Goal: Task Accomplishment & Management: Manage account settings

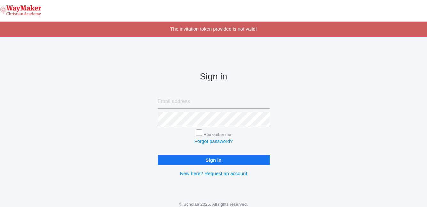
type input "stodhunter@waymakerchristian.com"
click at [198, 132] on input "Remember me" at bounding box center [199, 133] width 6 height 6
checkbox input "true"
click at [207, 158] on input "Sign in" at bounding box center [214, 160] width 112 height 11
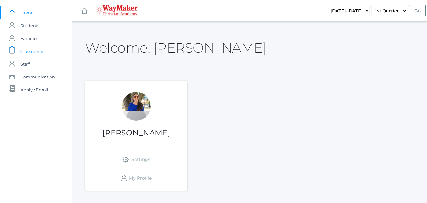
click at [41, 49] on span "Classrooms" at bounding box center [32, 51] width 24 height 13
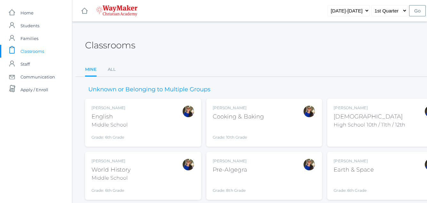
click at [354, 116] on div "[DEMOGRAPHIC_DATA]" at bounding box center [369, 116] width 72 height 9
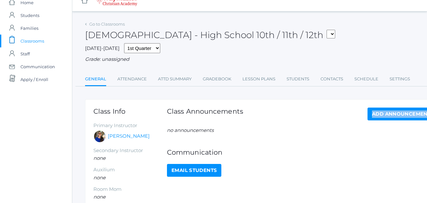
scroll to position [6, 0]
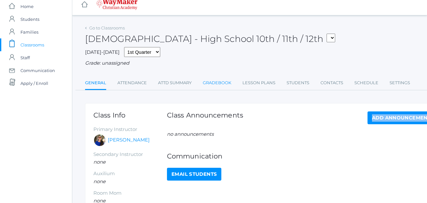
click at [222, 81] on link "Gradebook" at bounding box center [217, 82] width 28 height 13
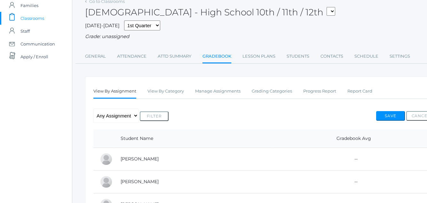
scroll to position [36, 0]
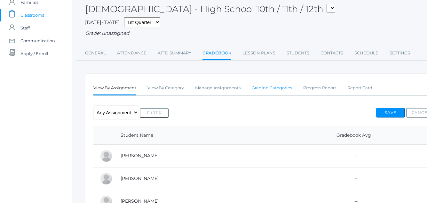
click at [274, 88] on link "Grading Categories" at bounding box center [272, 88] width 40 height 13
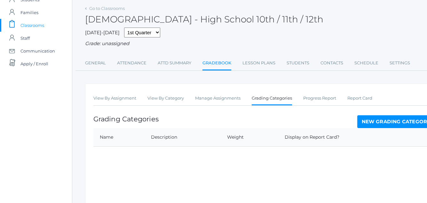
scroll to position [29, 0]
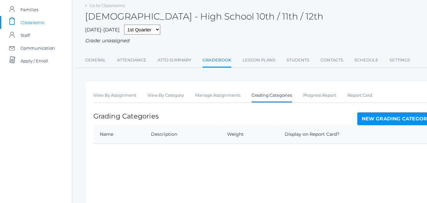
click at [387, 118] on link "New Grading Category" at bounding box center [396, 118] width 78 height 13
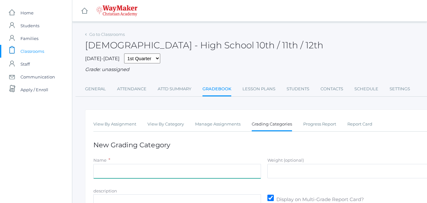
click at [100, 175] on input "Name" at bounding box center [177, 171] width 168 height 14
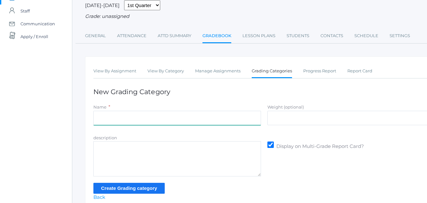
scroll to position [57, 0]
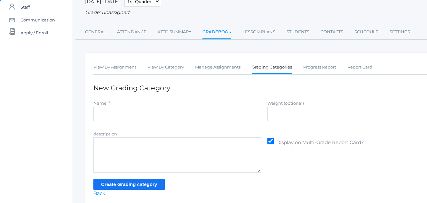
click at [270, 141] on input "Display on Multi-Grade Report Card?" at bounding box center [270, 140] width 6 height 6
checkbox input "false"
click at [101, 116] on input "Name" at bounding box center [177, 114] width 168 height 14
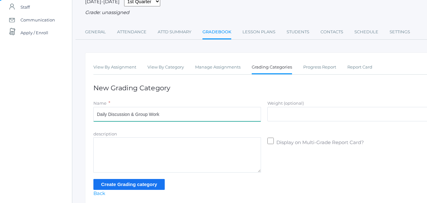
type input "Daily Discussion & Group Work"
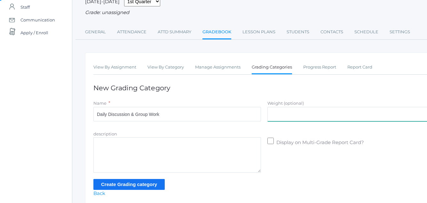
click at [278, 115] on input "Weight (optional)" at bounding box center [351, 114] width 168 height 14
type input "30"
click at [132, 183] on input "Create Grading category" at bounding box center [128, 184] width 71 height 11
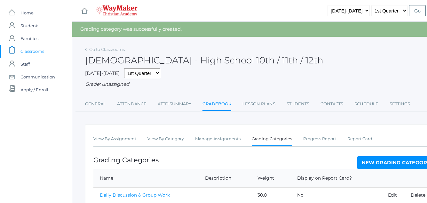
click at [381, 163] on link "New Grading Category" at bounding box center [396, 162] width 78 height 13
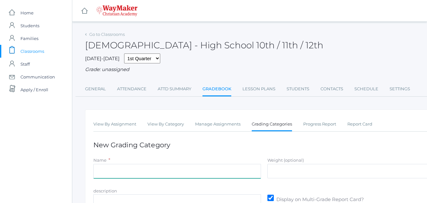
click at [98, 172] on input "Name" at bounding box center [177, 171] width 168 height 14
type input "[DEMOGRAPHIC_DATA] Verses"
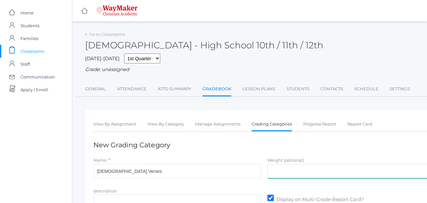
click at [273, 170] on input "Weight (optional)" at bounding box center [351, 171] width 168 height 14
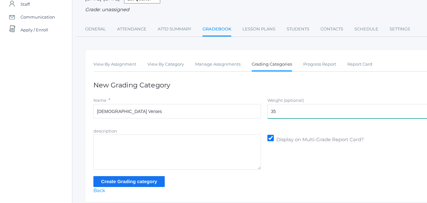
scroll to position [62, 0]
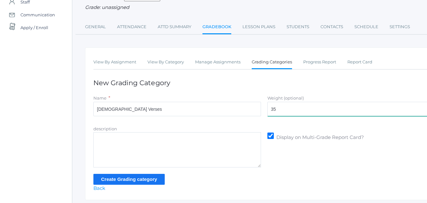
type input "35"
click at [269, 135] on input "Display on Multi-Grade Report Card?" at bounding box center [270, 135] width 6 height 6
checkbox input "false"
click at [131, 179] on input "Create Grading category" at bounding box center [128, 179] width 71 height 11
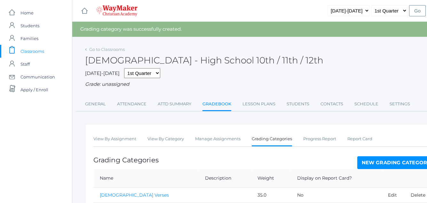
click at [389, 162] on link "New Grading Category" at bounding box center [396, 162] width 78 height 13
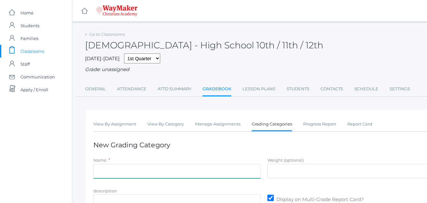
click at [94, 172] on input "Name" at bounding box center [177, 171] width 168 height 14
type input "Semester Project"
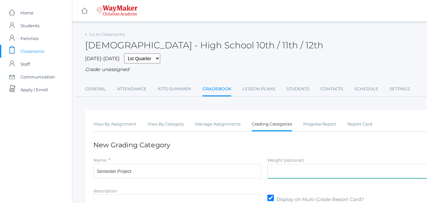
click at [272, 170] on input "Weight (optional)" at bounding box center [351, 171] width 168 height 14
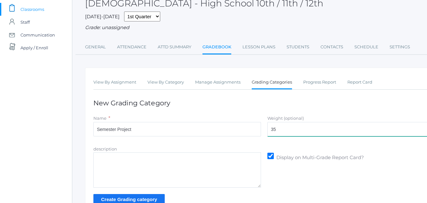
scroll to position [45, 0]
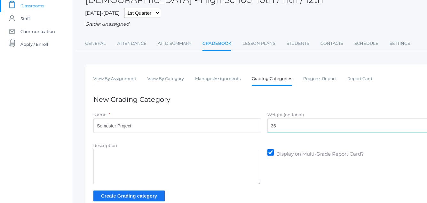
type input "35"
click at [270, 152] on input "Display on Multi-Grade Report Card?" at bounding box center [270, 152] width 6 height 6
checkbox input "false"
click at [142, 194] on input "Create Grading category" at bounding box center [128, 195] width 71 height 11
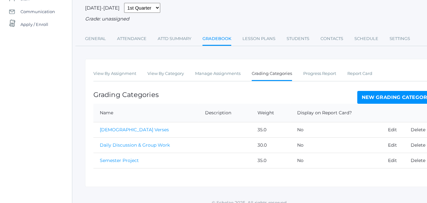
scroll to position [66, 0]
click at [391, 128] on link "Edit" at bounding box center [392, 129] width 9 height 6
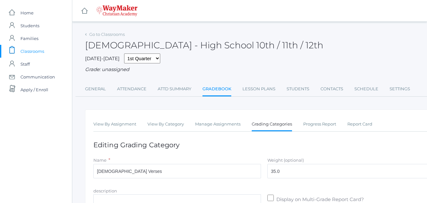
click at [269, 197] on input "Display on Multi-Grade Report Card?" at bounding box center [270, 197] width 6 height 6
checkbox input "true"
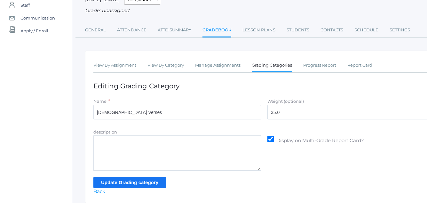
scroll to position [62, 0]
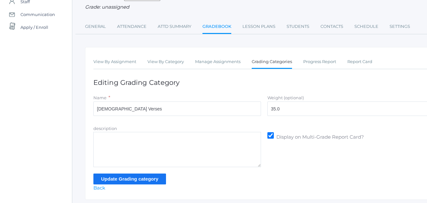
click at [139, 176] on input "Update Grading category" at bounding box center [129, 178] width 73 height 11
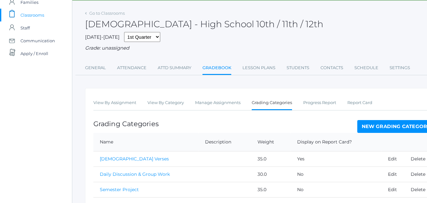
scroll to position [41, 0]
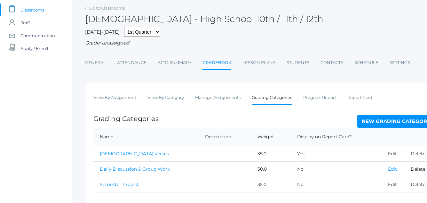
click at [391, 168] on link "Edit" at bounding box center [392, 169] width 9 height 6
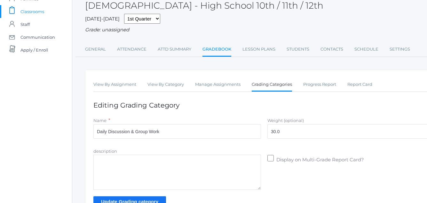
scroll to position [44, 0]
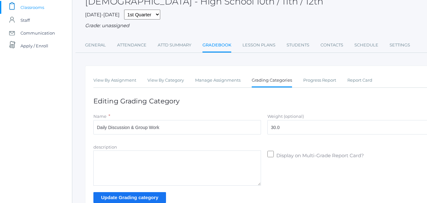
click at [269, 154] on input "Display on Multi-Grade Report Card?" at bounding box center [270, 154] width 6 height 6
checkbox input "true"
click at [119, 195] on input "Update Grading category" at bounding box center [129, 197] width 73 height 11
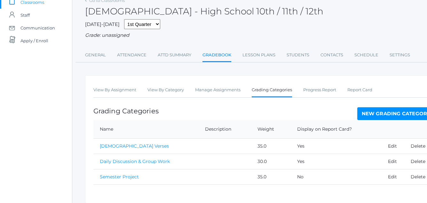
scroll to position [53, 0]
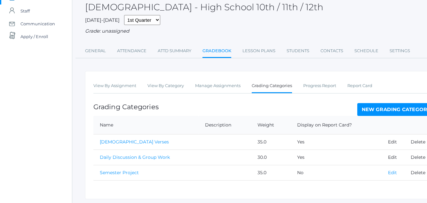
click at [391, 173] on link "Edit" at bounding box center [392, 172] width 9 height 6
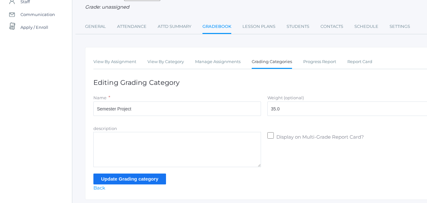
scroll to position [63, 0]
click at [269, 134] on input "Display on Multi-Grade Report Card?" at bounding box center [270, 134] width 6 height 6
checkbox input "true"
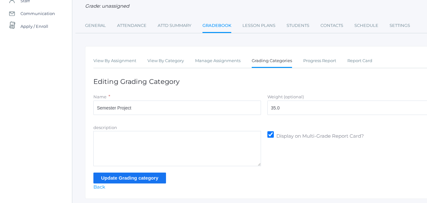
click at [144, 177] on input "Update Grading category" at bounding box center [129, 177] width 73 height 11
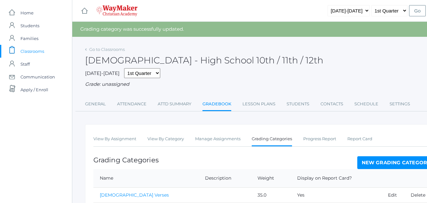
click at [28, 48] on span "Classrooms" at bounding box center [32, 51] width 24 height 13
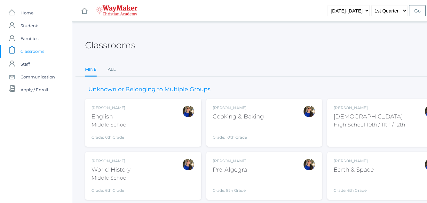
click at [113, 120] on div "English" at bounding box center [109, 116] width 36 height 9
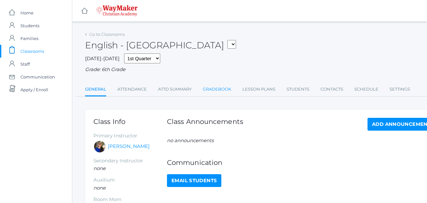
click at [218, 89] on link "Gradebook" at bounding box center [217, 89] width 28 height 13
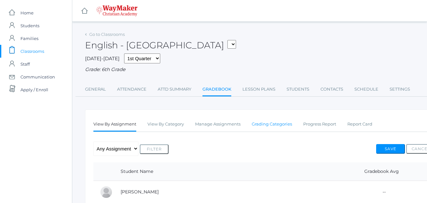
click at [268, 123] on link "Grading Categories" at bounding box center [272, 124] width 40 height 13
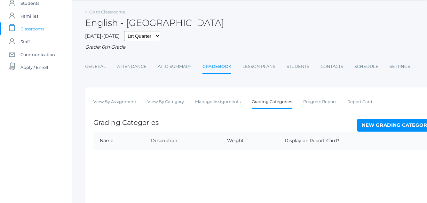
scroll to position [27, 0]
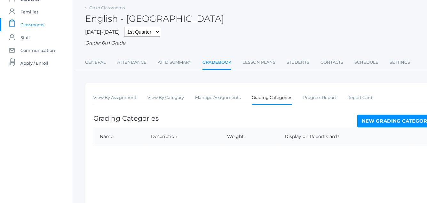
click at [386, 120] on link "New Grading Category" at bounding box center [396, 120] width 78 height 13
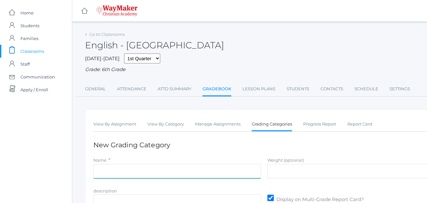
click at [98, 171] on input "Name" at bounding box center [177, 171] width 168 height 14
type input "Discussion Questions& Participation/ Vocabulary Quizzes"
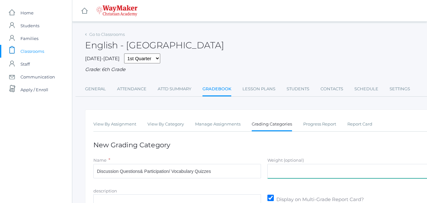
click at [282, 175] on input "Weight (optional)" at bounding box center [351, 171] width 168 height 14
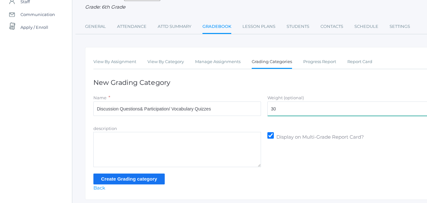
scroll to position [63, 0]
type input "30"
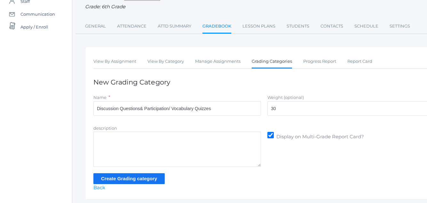
click at [122, 178] on input "Create Grading category" at bounding box center [128, 178] width 71 height 11
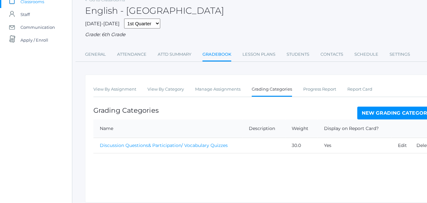
scroll to position [51, 0]
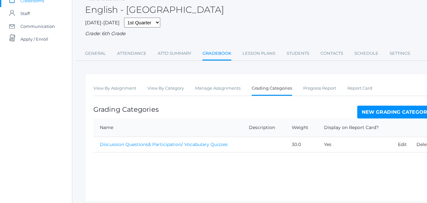
click at [388, 113] on link "New Grading Category" at bounding box center [396, 111] width 78 height 13
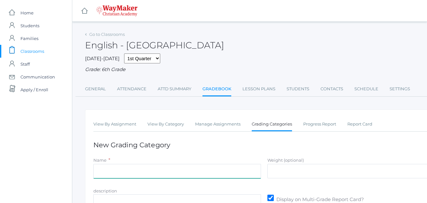
click at [98, 172] on input "Name" at bounding box center [177, 171] width 168 height 14
type input "Essay Packet Completion/ Semester Essay"
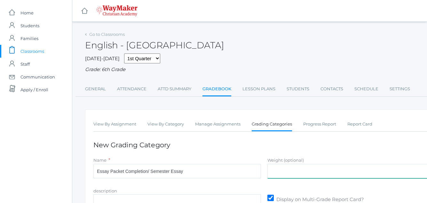
click at [273, 171] on input "Weight (optional)" at bounding box center [351, 171] width 168 height 14
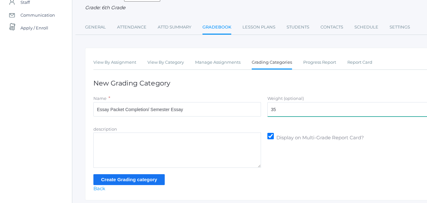
scroll to position [63, 0]
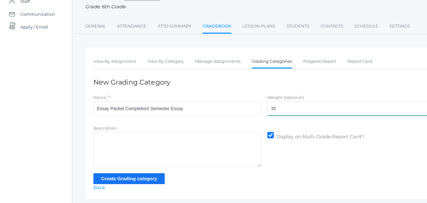
type input "35"
click at [137, 178] on input "Create Grading category" at bounding box center [128, 178] width 71 height 11
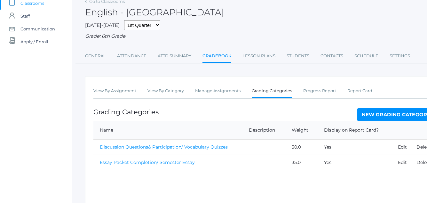
scroll to position [53, 0]
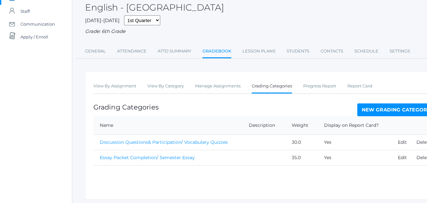
click at [391, 108] on link "New Grading Category" at bounding box center [396, 109] width 78 height 13
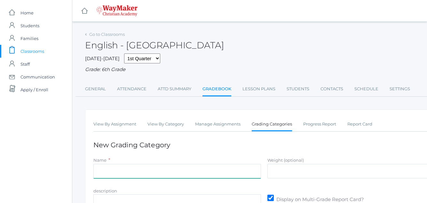
click at [104, 174] on input "Name" at bounding box center [177, 171] width 168 height 14
type input "Quarterly Projects/ Poem Memorization"
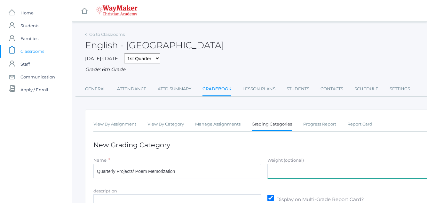
click at [282, 169] on input "Weight (optional)" at bounding box center [351, 171] width 168 height 14
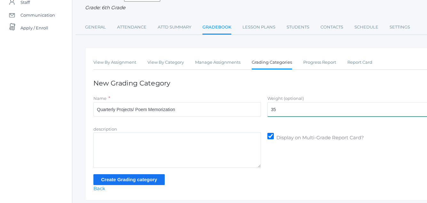
scroll to position [67, 0]
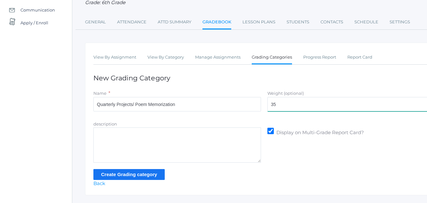
type input "35"
click at [132, 173] on input "Create Grading category" at bounding box center [128, 174] width 71 height 11
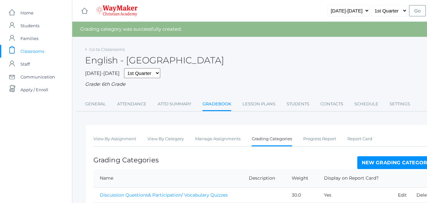
click at [29, 49] on span "Classrooms" at bounding box center [32, 51] width 24 height 13
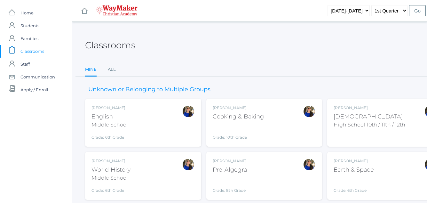
click at [114, 166] on div "World History" at bounding box center [110, 169] width 39 height 9
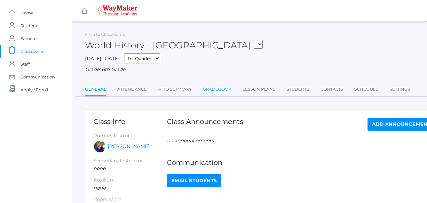
click at [220, 89] on link "Gradebook" at bounding box center [217, 89] width 28 height 13
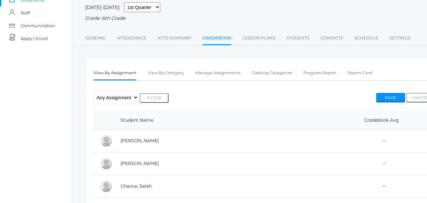
scroll to position [47, 0]
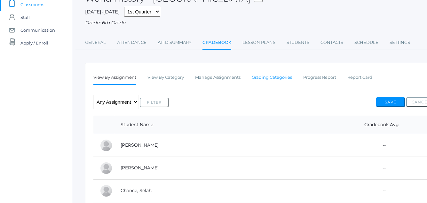
click at [266, 77] on link "Grading Categories" at bounding box center [272, 77] width 40 height 13
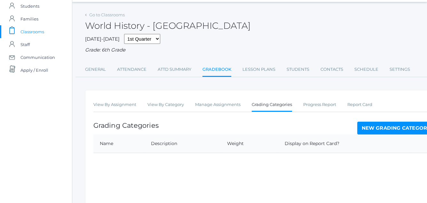
scroll to position [29, 0]
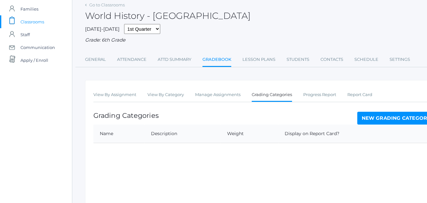
click at [380, 116] on link "New Grading Category" at bounding box center [396, 118] width 78 height 13
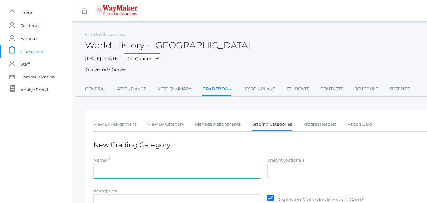
click at [98, 170] on input "Name" at bounding box center [177, 171] width 168 height 14
type input "Daily Discussion & Group Work"
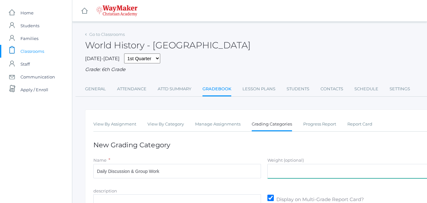
click at [280, 171] on input "Weight (optional)" at bounding box center [351, 171] width 168 height 14
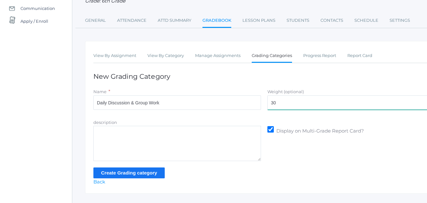
scroll to position [75, 0]
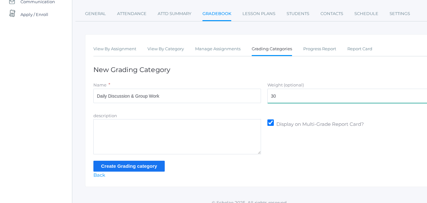
type input "30"
click at [133, 167] on input "Create Grading category" at bounding box center [128, 165] width 71 height 11
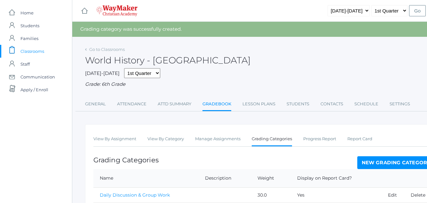
click at [387, 163] on link "New Grading Category" at bounding box center [396, 162] width 78 height 13
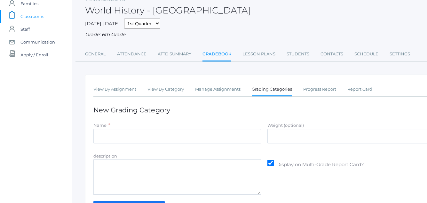
scroll to position [35, 0]
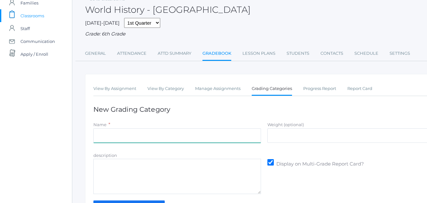
click at [96, 137] on input "Name" at bounding box center [177, 135] width 168 height 14
type input "Quizzes & Tests"
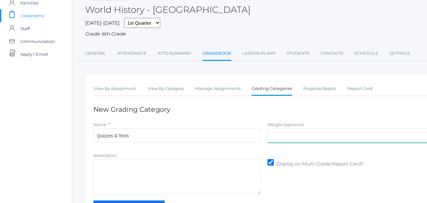
click at [283, 140] on input "Weight (optional)" at bounding box center [351, 135] width 168 height 14
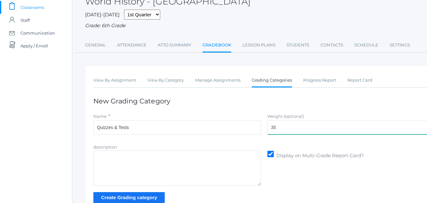
scroll to position [58, 0]
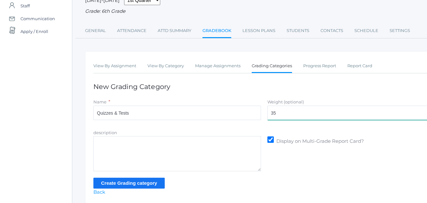
type input "35"
click at [146, 181] on input "Create Grading category" at bounding box center [128, 182] width 71 height 11
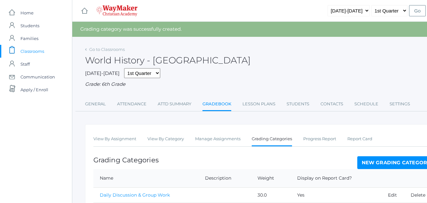
click at [378, 160] on link "New Grading Category" at bounding box center [396, 162] width 78 height 13
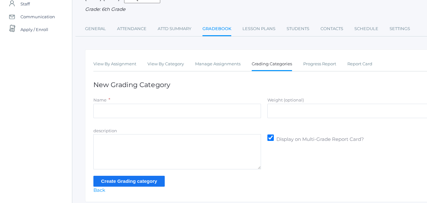
scroll to position [67, 0]
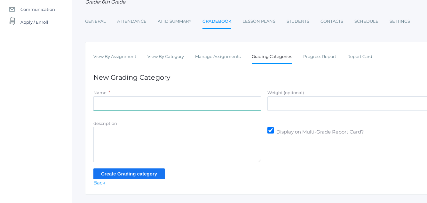
click at [99, 104] on input "Name" at bounding box center [177, 103] width 168 height 14
type input "Semester Project"
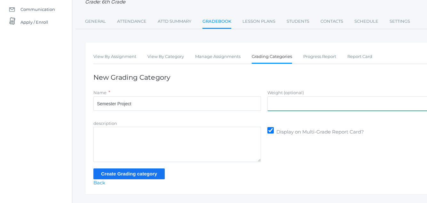
click at [273, 103] on input "Weight (optional)" at bounding box center [351, 103] width 168 height 14
type input "35"
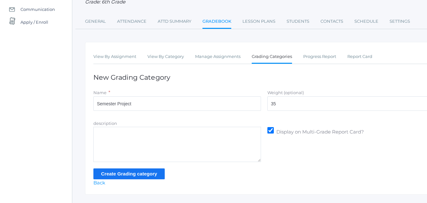
click at [125, 173] on input "Create Grading category" at bounding box center [128, 173] width 71 height 11
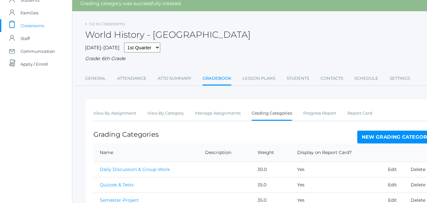
scroll to position [14, 0]
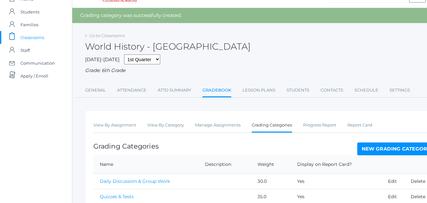
click at [36, 36] on span "Classrooms" at bounding box center [32, 37] width 24 height 13
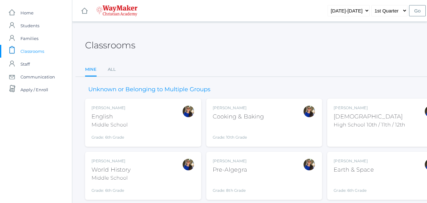
click at [243, 168] on div "Pre-Algegra" at bounding box center [230, 169] width 34 height 9
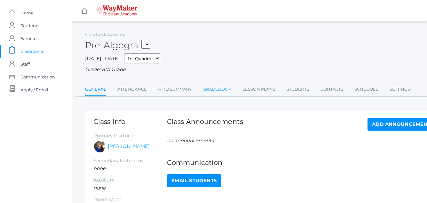
click at [223, 89] on link "Gradebook" at bounding box center [217, 89] width 28 height 13
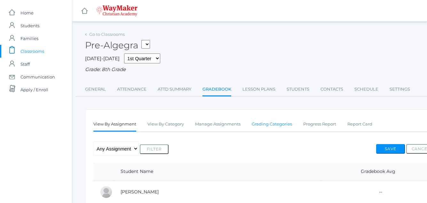
click at [269, 122] on link "Grading Categories" at bounding box center [272, 124] width 40 height 13
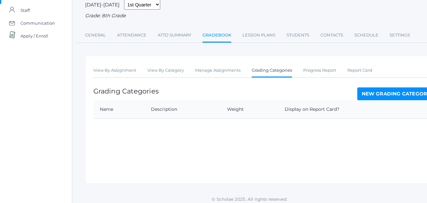
scroll to position [59, 0]
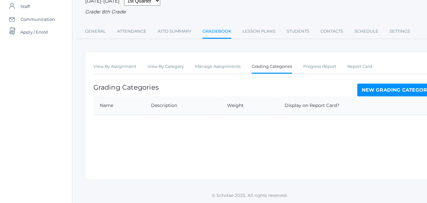
click at [390, 87] on link "New Grading Category" at bounding box center [396, 89] width 78 height 13
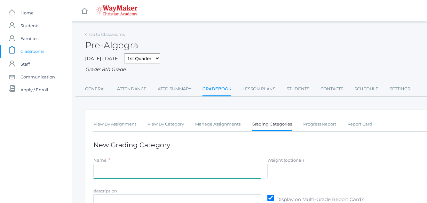
click at [101, 172] on input "Name" at bounding box center [177, 171] width 168 height 14
click at [104, 172] on input "Attiude" at bounding box center [177, 171] width 168 height 14
click at [114, 173] on input "Attitude" at bounding box center [177, 171] width 168 height 14
click at [146, 172] on input "Attitude/ Willingness to complete each Assignment" at bounding box center [177, 171] width 168 height 14
click at [168, 173] on input "Attitude/ Willingness to Complete each Assignment" at bounding box center [177, 171] width 168 height 14
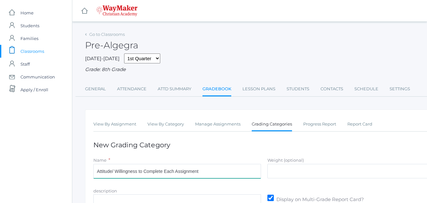
type input "Attitude/ Willingness to Complete Each Assignment"
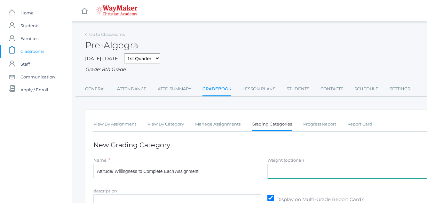
click at [278, 172] on input "Weight (optional)" at bounding box center [351, 171] width 168 height 14
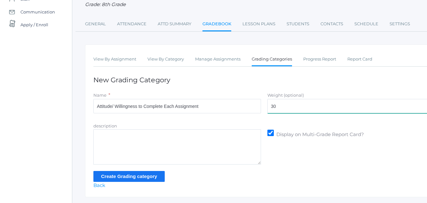
scroll to position [66, 0]
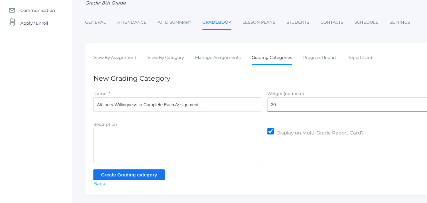
type input "30"
click at [138, 172] on input "Create Grading category" at bounding box center [128, 174] width 71 height 11
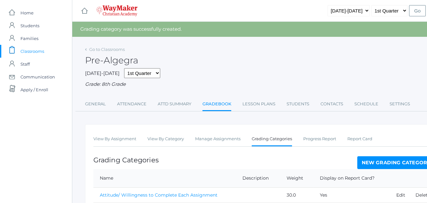
click at [376, 162] on link "New Grading Category" at bounding box center [396, 162] width 78 height 13
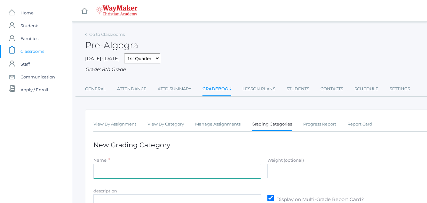
click at [102, 170] on input "Name" at bounding box center [177, 171] width 168 height 14
type input "Group Work Participation"
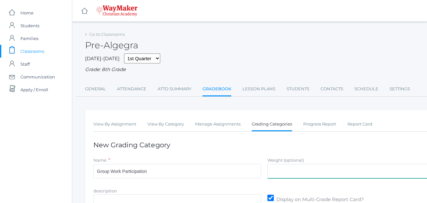
click at [281, 175] on input "Weight (optional)" at bounding box center [351, 171] width 168 height 14
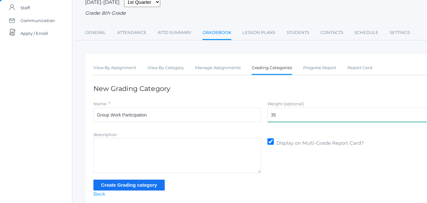
scroll to position [58, 0]
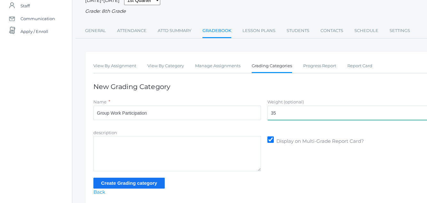
type input "35"
click at [135, 183] on input "Create Grading category" at bounding box center [128, 182] width 71 height 11
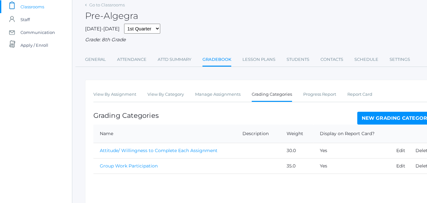
scroll to position [45, 0]
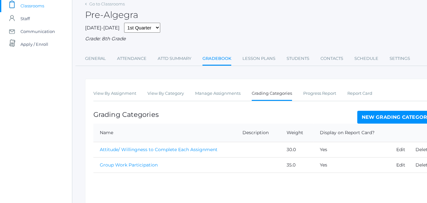
click at [397, 118] on link "New Grading Category" at bounding box center [396, 117] width 78 height 13
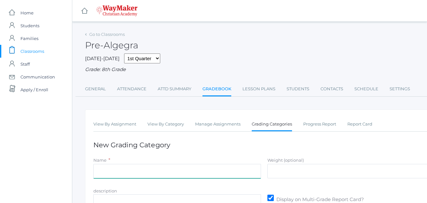
click at [105, 170] on input "Name" at bounding box center [177, 171] width 168 height 14
type input "Quizzes and Tests"
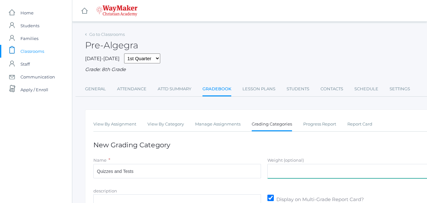
click at [282, 169] on input "Weight (optional)" at bounding box center [351, 171] width 168 height 14
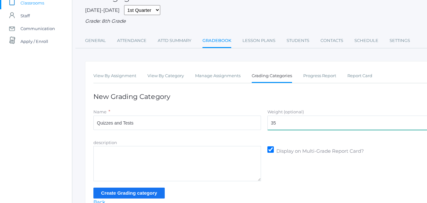
scroll to position [77, 0]
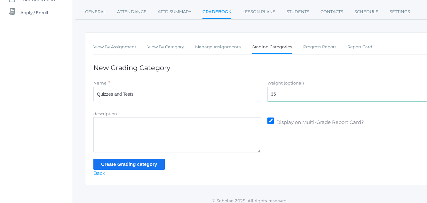
type input "35"
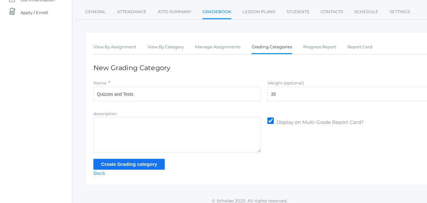
click at [129, 162] on input "Create Grading category" at bounding box center [128, 164] width 71 height 11
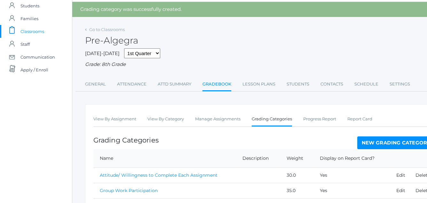
scroll to position [19, 0]
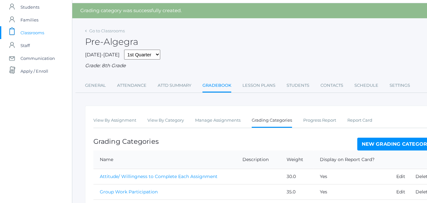
click at [37, 31] on span "Classrooms" at bounding box center [32, 32] width 24 height 13
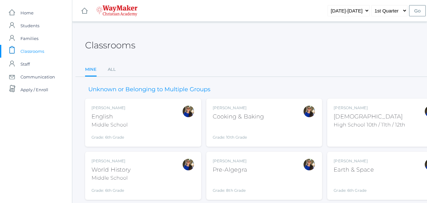
click at [364, 168] on div "Earth & Space" at bounding box center [353, 169] width 40 height 9
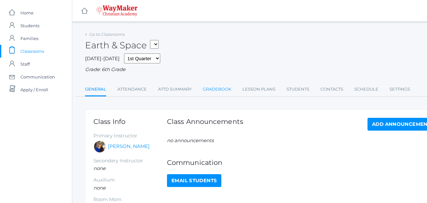
click at [220, 87] on link "Gradebook" at bounding box center [217, 89] width 28 height 13
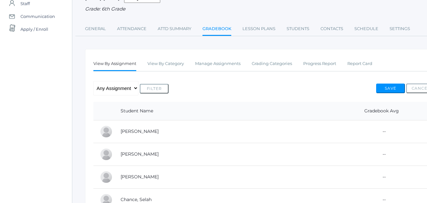
scroll to position [69, 0]
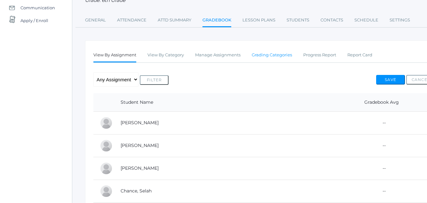
click at [279, 57] on link "Grading Categories" at bounding box center [272, 55] width 40 height 13
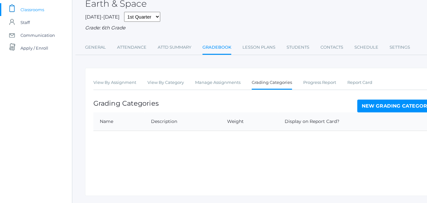
scroll to position [42, 0]
click at [398, 104] on link "New Grading Category" at bounding box center [396, 105] width 78 height 13
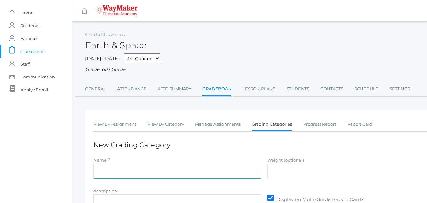
click at [97, 173] on input "Name" at bounding box center [177, 171] width 168 height 14
type input "Section Review Work/ Group Participation"
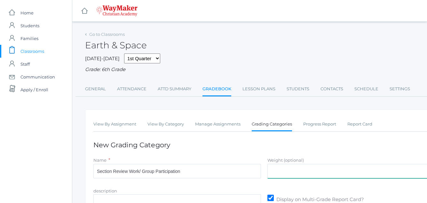
click at [276, 171] on input "Weight (optional)" at bounding box center [351, 171] width 168 height 14
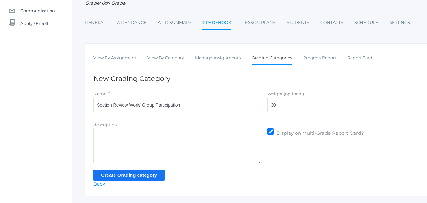
scroll to position [66, 0]
type input "30"
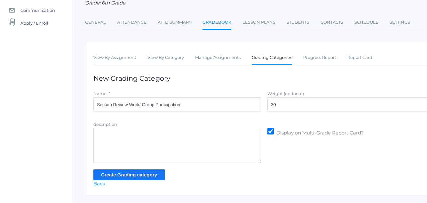
click at [132, 173] on input "Create Grading category" at bounding box center [128, 174] width 71 height 11
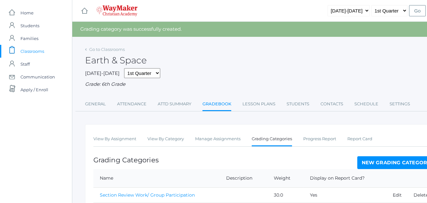
click at [379, 163] on link "New Grading Category" at bounding box center [396, 162] width 78 height 13
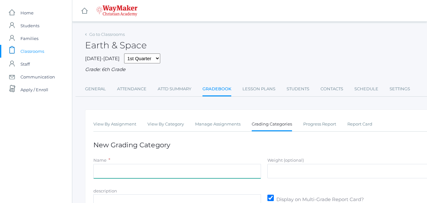
click at [100, 174] on input "Name" at bounding box center [177, 171] width 168 height 14
type input "Lab Work/ Activity Workbook/ Group Participation"
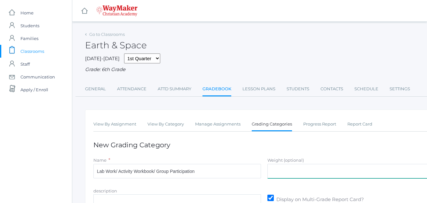
click at [285, 175] on input "Weight (optional)" at bounding box center [351, 171] width 168 height 14
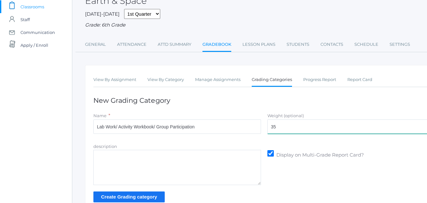
scroll to position [46, 0]
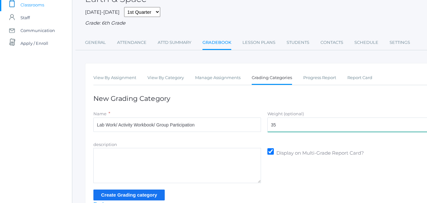
type input "35"
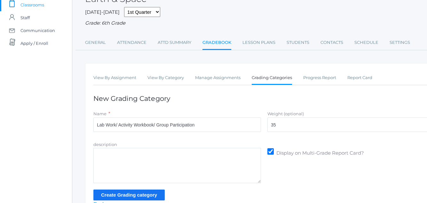
click at [147, 192] on input "Create Grading category" at bounding box center [128, 194] width 71 height 11
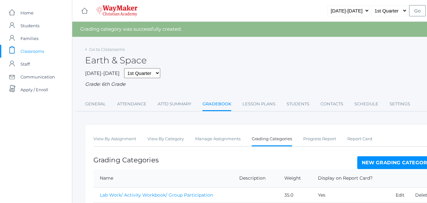
click at [375, 160] on link "New Grading Category" at bounding box center [396, 162] width 78 height 13
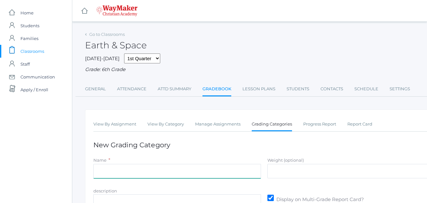
click at [97, 171] on input "Name" at bounding box center [177, 171] width 168 height 14
click at [73, 172] on div "Go to Classrooms Earth & Space 2025-2026 1st Quarter 2nd Quarter 3rd Quarter 4t…" at bounding box center [264, 146] width 384 height 232
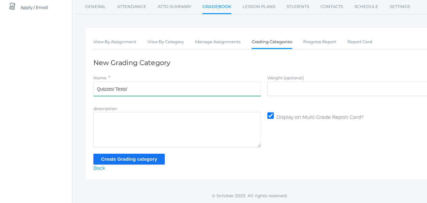
click at [126, 90] on input "Quizzes/ Tests/" at bounding box center [177, 89] width 168 height 14
type input "Quizzes/ Tests/ 2nd Semester Project"
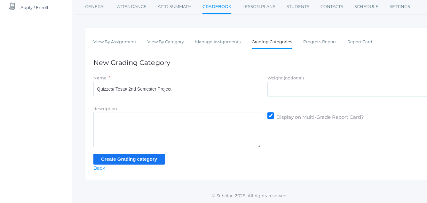
click at [279, 87] on input "Weight (optional)" at bounding box center [351, 89] width 168 height 14
type input "35"
click at [148, 156] on input "Create Grading category" at bounding box center [128, 158] width 71 height 11
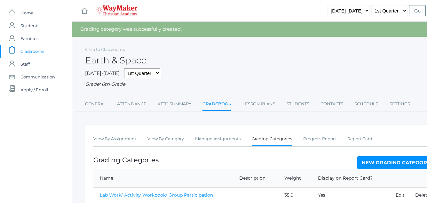
click at [32, 51] on span "Classrooms" at bounding box center [32, 51] width 24 height 13
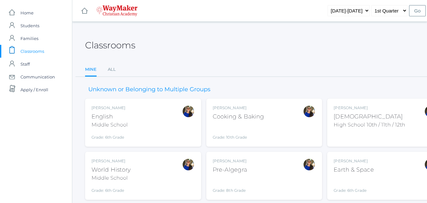
click at [243, 122] on div "[PERSON_NAME] Cooking & Baking Grade: 10th Grade COOKING" at bounding box center [238, 122] width 51 height 35
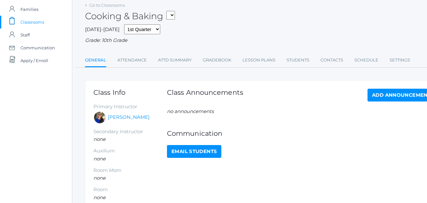
scroll to position [29, 0]
click at [219, 56] on link "Gradebook" at bounding box center [217, 59] width 28 height 13
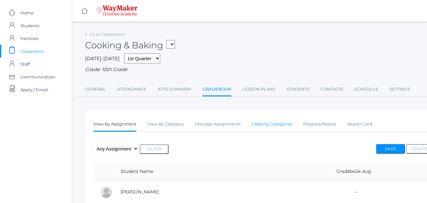
click at [273, 123] on link "Grading Categories" at bounding box center [272, 124] width 40 height 13
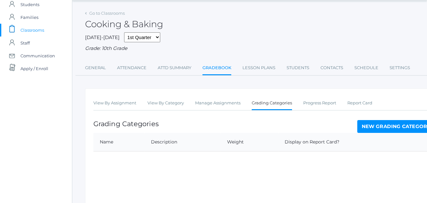
scroll to position [25, 0]
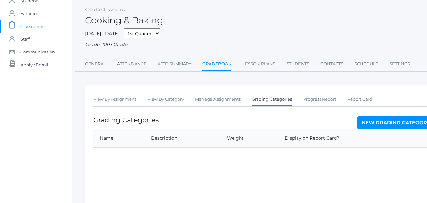
click at [392, 123] on link "New Grading Category" at bounding box center [396, 122] width 78 height 13
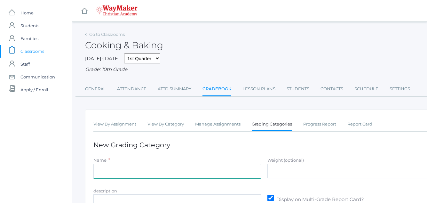
click at [100, 172] on input "Name" at bounding box center [177, 171] width 168 height 14
type input "Attitude/ Willingness to Experience a New Skill"
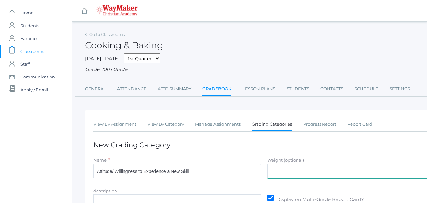
click at [276, 174] on input "Weight (optional)" at bounding box center [351, 171] width 168 height 14
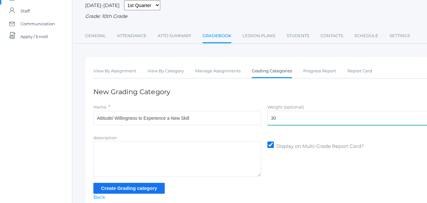
scroll to position [74, 0]
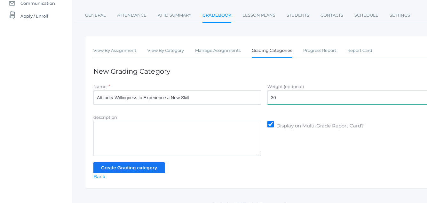
type input "30"
click at [144, 167] on input "Create Grading category" at bounding box center [128, 167] width 71 height 11
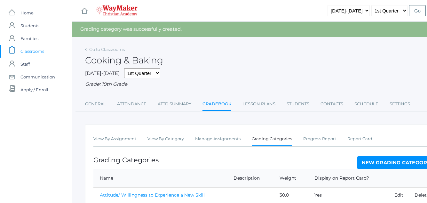
click at [392, 163] on link "New Grading Category" at bounding box center [396, 162] width 78 height 13
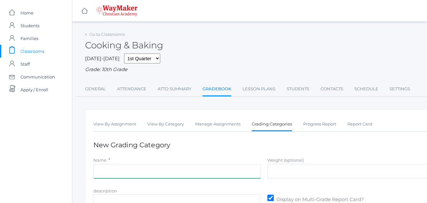
click at [99, 174] on input "Name" at bounding box center [177, 171] width 168 height 14
type input "Group Work Participation"
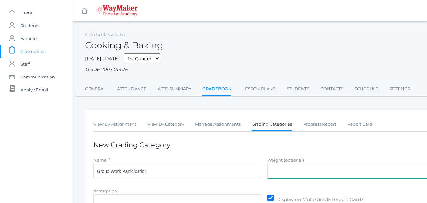
click at [275, 172] on input "Weight (optional)" at bounding box center [351, 171] width 168 height 14
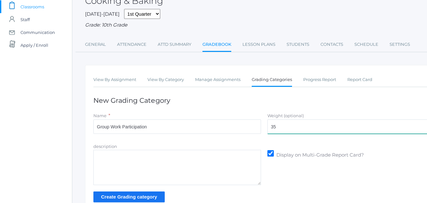
scroll to position [62, 0]
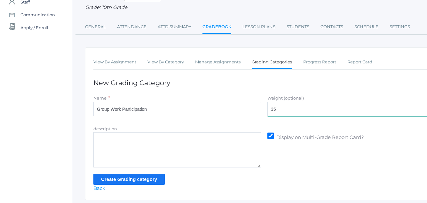
type input "35"
click at [124, 178] on input "Create Grading category" at bounding box center [128, 179] width 71 height 11
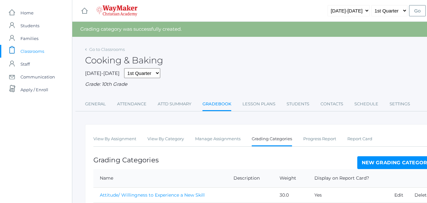
click at [124, 178] on th "Name" at bounding box center [160, 178] width 134 height 19
click at [378, 161] on link "New Grading Category" at bounding box center [396, 162] width 78 height 13
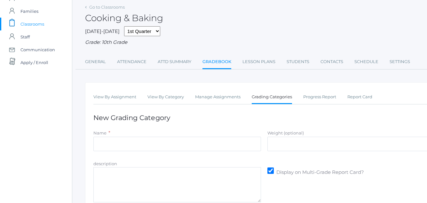
scroll to position [48, 0]
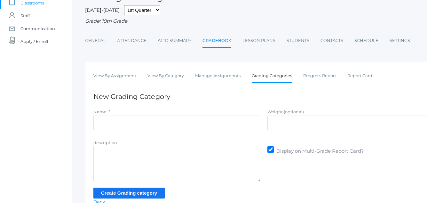
click at [104, 123] on input "Name" at bounding box center [177, 122] width 168 height 14
type input "Product Completion"
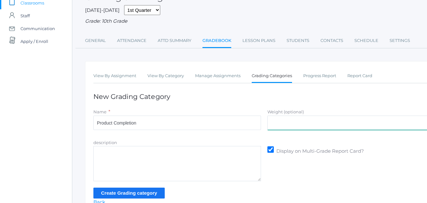
click at [274, 118] on input "Weight (optional)" at bounding box center [351, 122] width 168 height 14
type input "35"
click at [138, 190] on input "Create Grading category" at bounding box center [128, 192] width 71 height 11
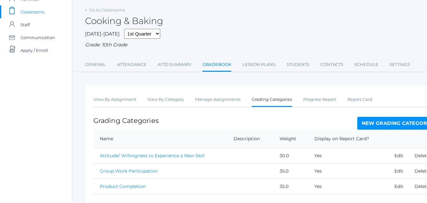
scroll to position [24, 0]
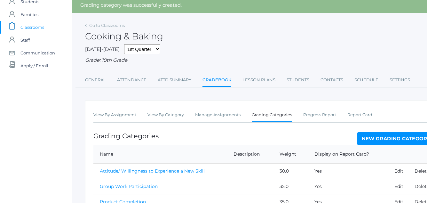
click at [28, 27] on span "Classrooms" at bounding box center [32, 27] width 24 height 13
